Goal: Information Seeking & Learning: Check status

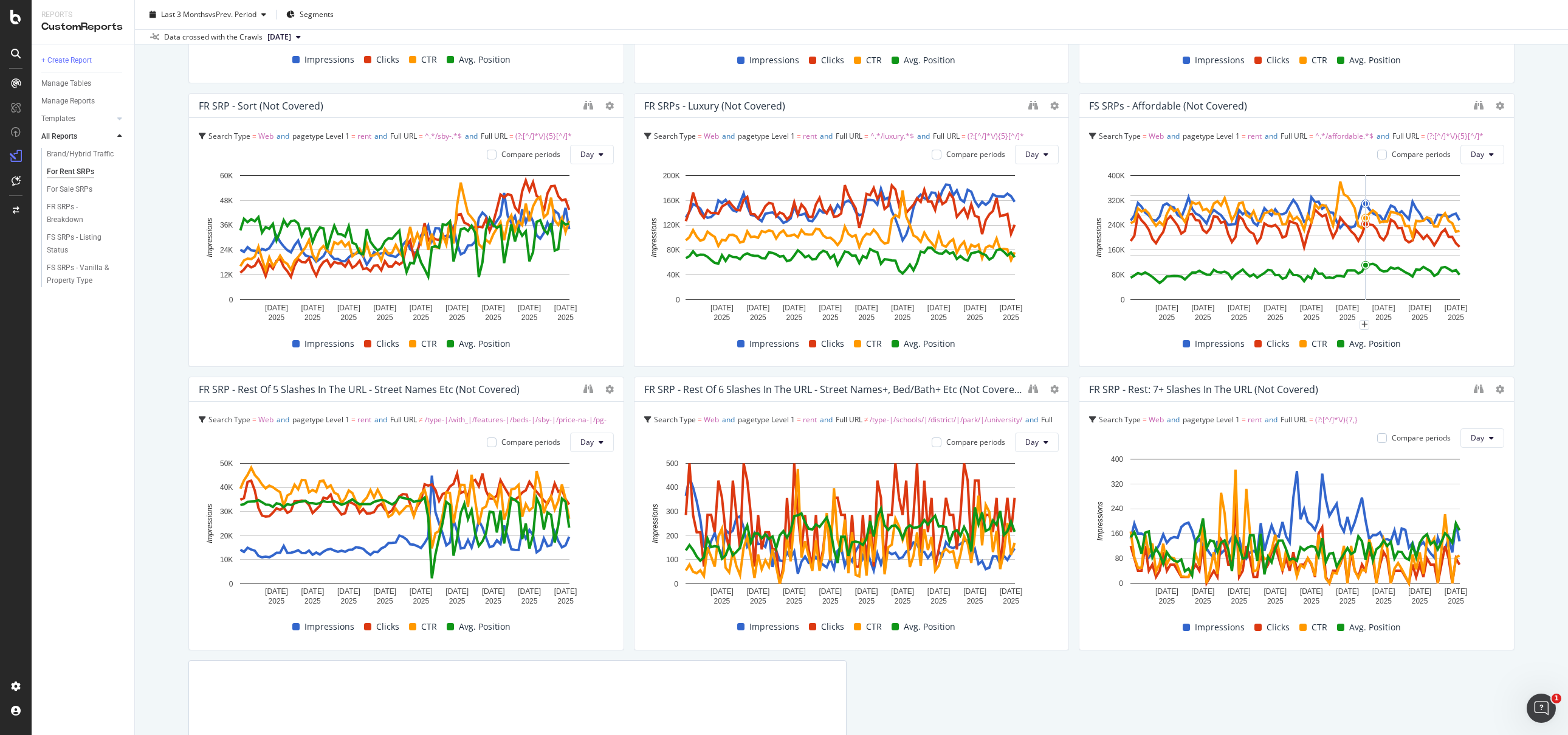
scroll to position [928, 0]
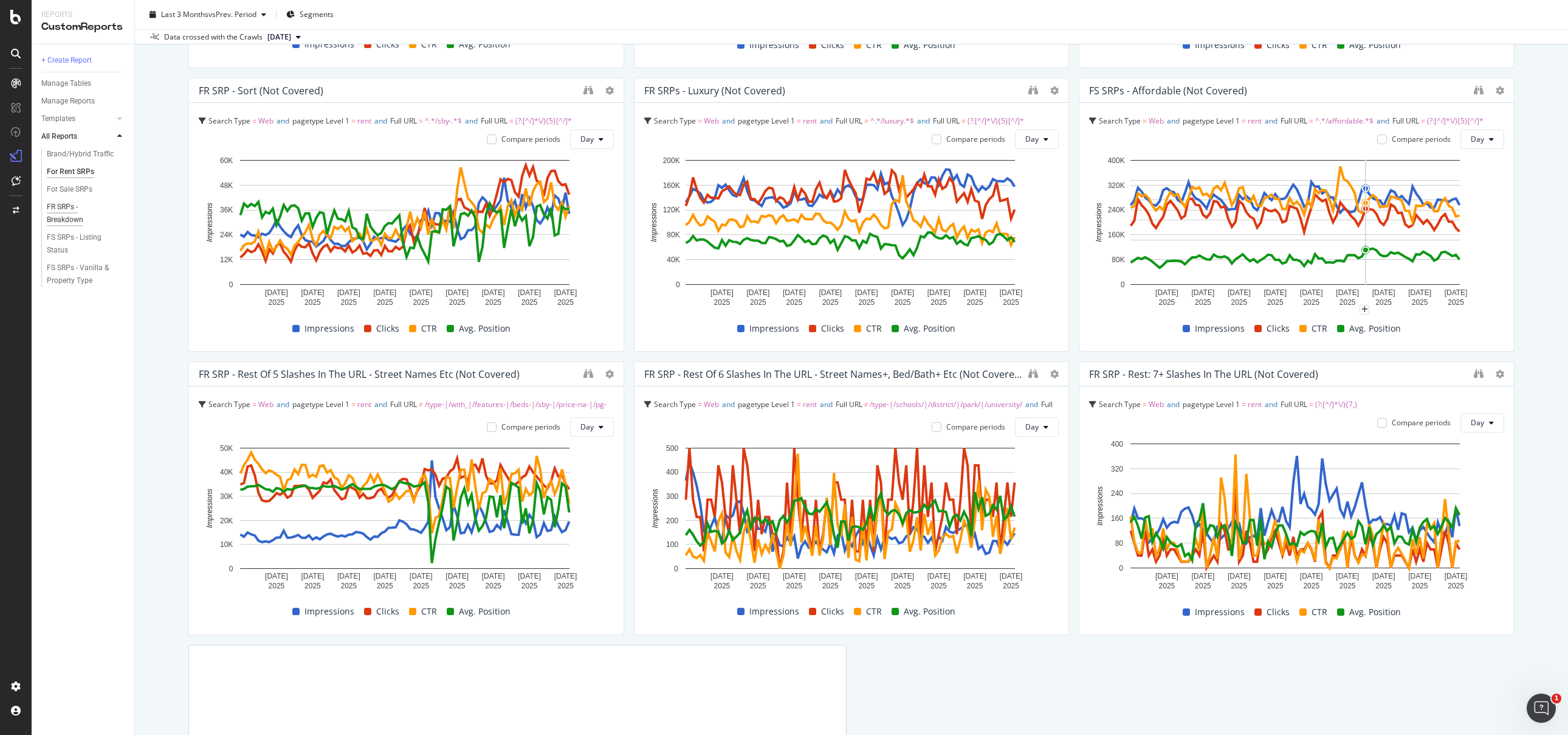
click at [60, 210] on div "FR SRPs - Breakdown" at bounding box center [81, 213] width 68 height 26
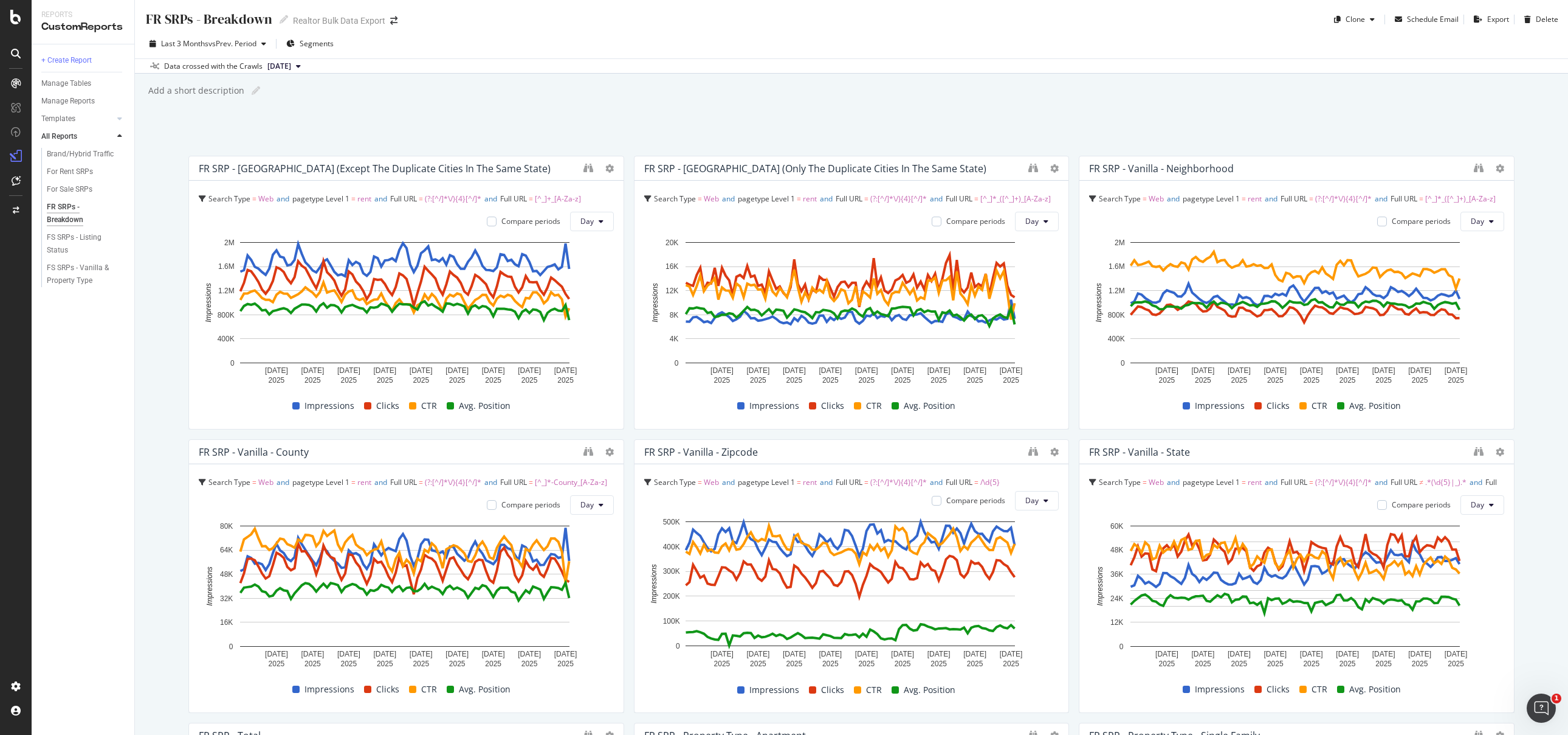
click at [1063, 82] on div "Add a short description Add a short description" at bounding box center [858, 91] width 1422 height 18
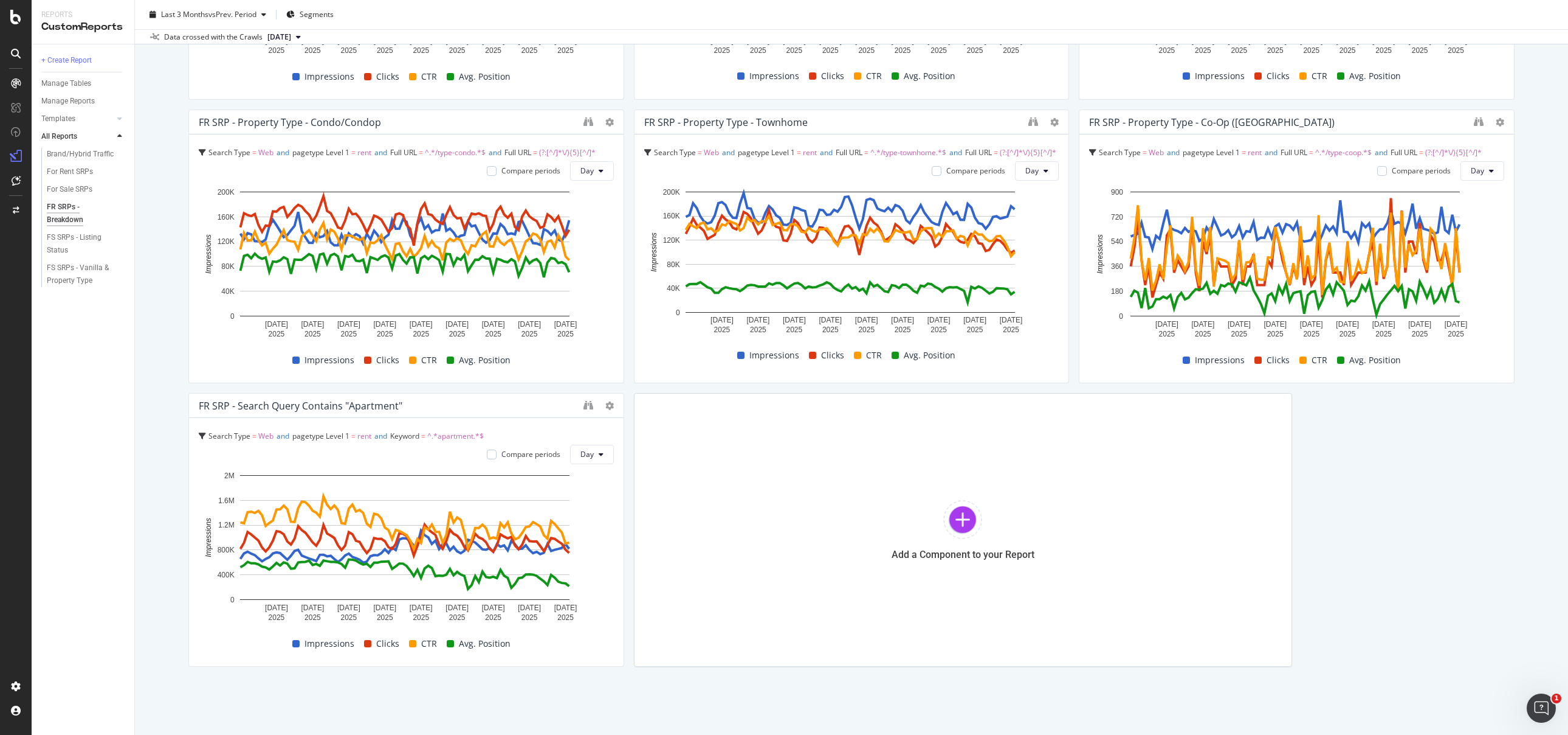
scroll to position [924, 0]
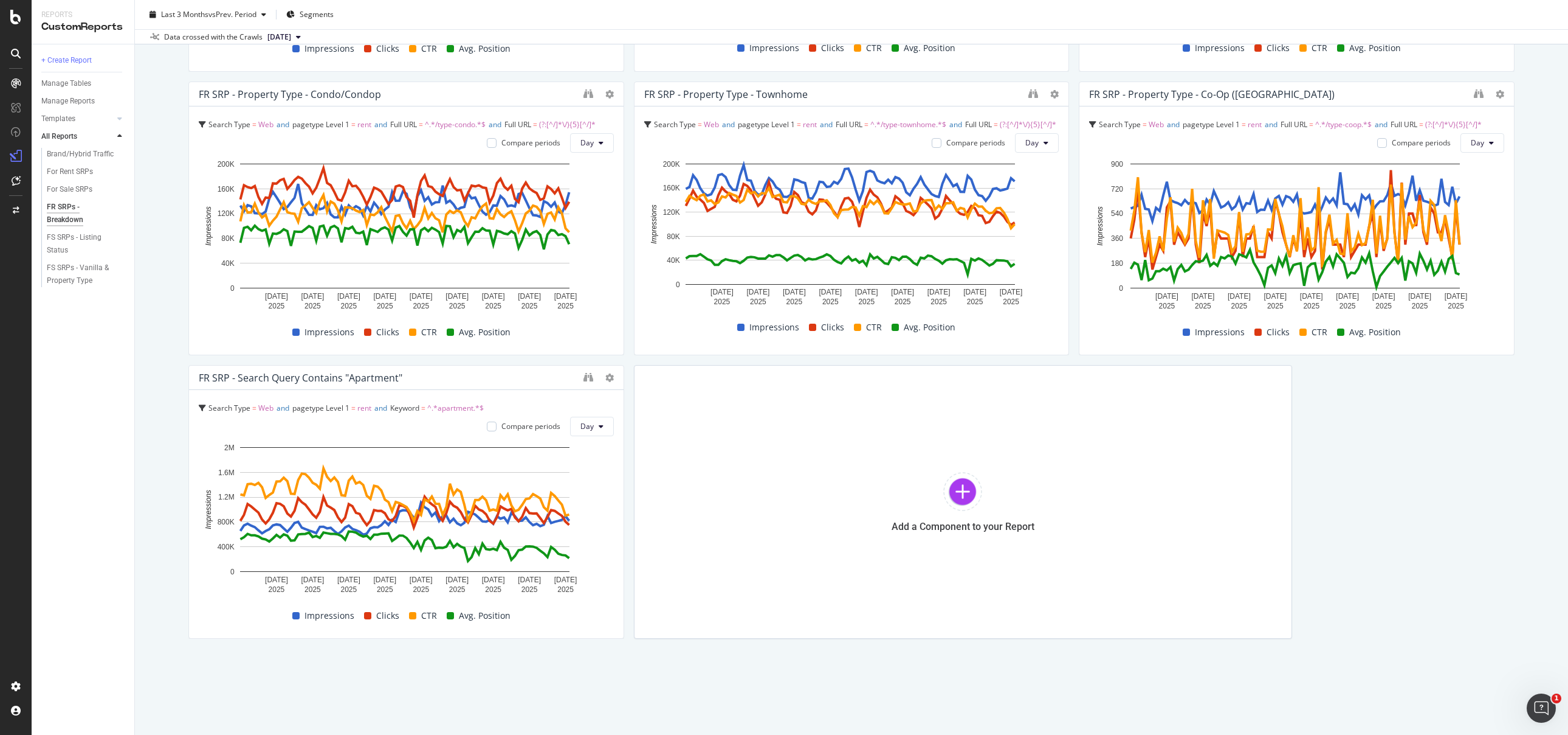
click at [787, 10] on div "Last 3 Months vs Prev. Period Segments" at bounding box center [852, 16] width 1434 height 25
